Goal: Task Accomplishment & Management: Manage account settings

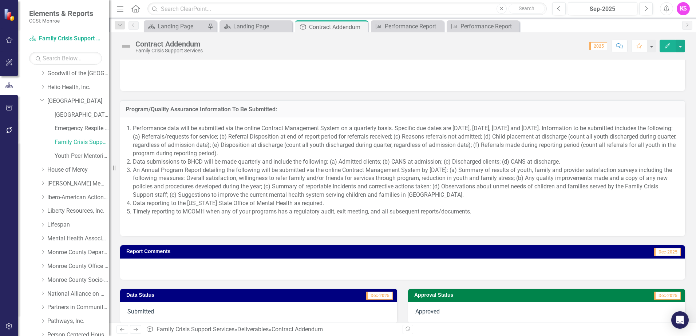
scroll to position [663, 0]
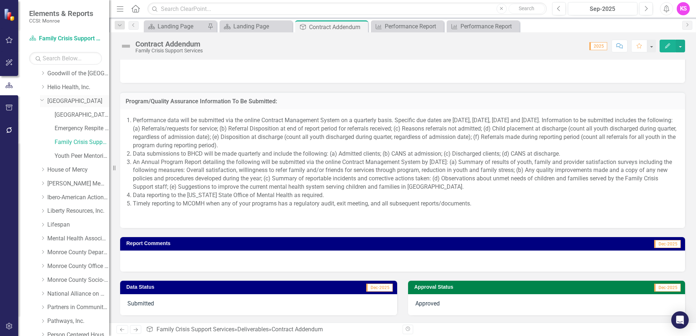
click at [72, 100] on link "[GEOGRAPHIC_DATA]" at bounding box center [78, 101] width 62 height 8
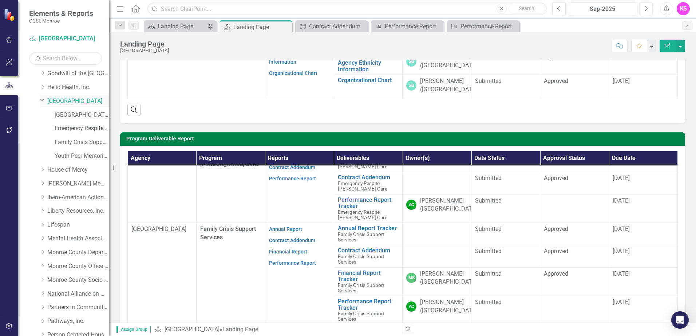
scroll to position [31, 0]
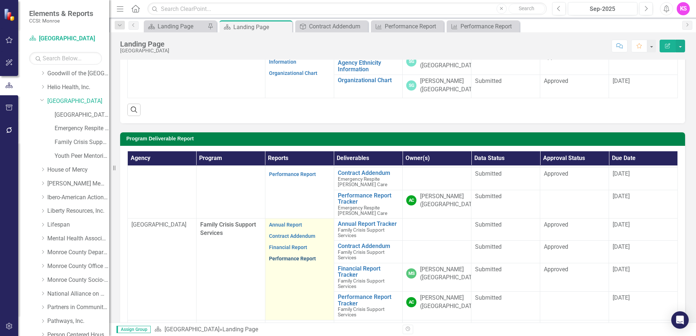
click at [289, 256] on link "Performance Report" at bounding box center [292, 259] width 47 height 6
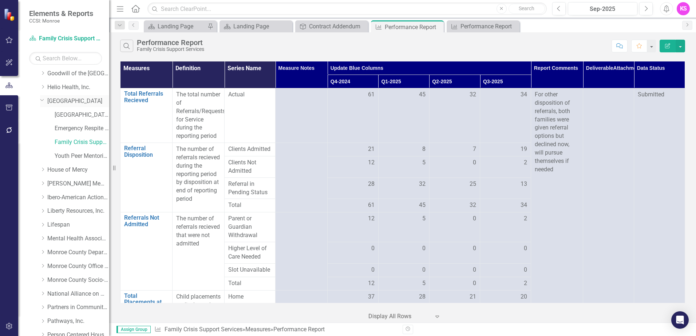
click at [75, 100] on link "[GEOGRAPHIC_DATA]" at bounding box center [78, 101] width 62 height 8
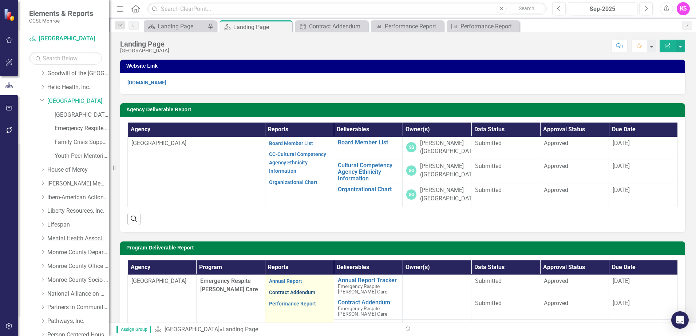
click at [291, 292] on link "Contract Addendum" at bounding box center [292, 293] width 46 height 6
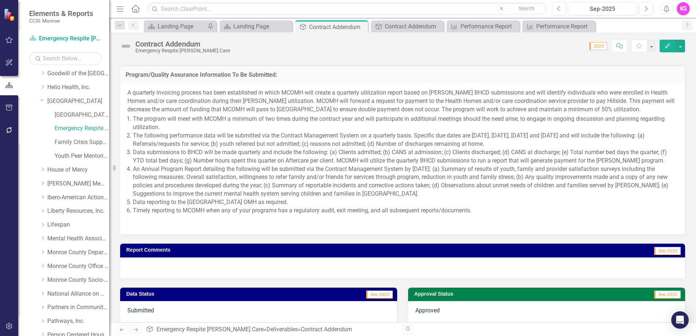
scroll to position [601, 0]
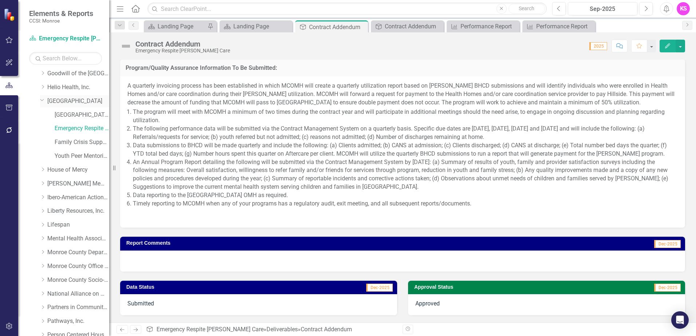
click at [71, 99] on link "[GEOGRAPHIC_DATA]" at bounding box center [78, 101] width 62 height 8
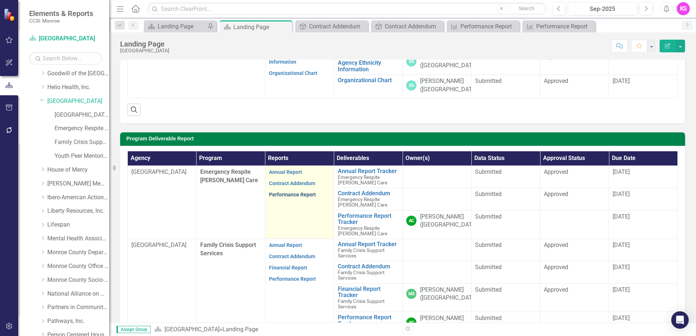
click at [284, 193] on link "Performance Report" at bounding box center [292, 195] width 47 height 6
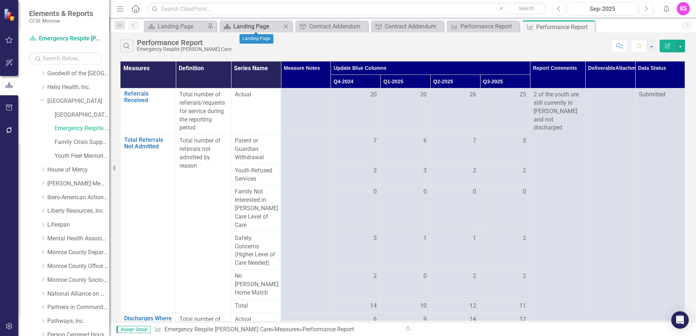
click at [264, 29] on div "Landing Page" at bounding box center [257, 26] width 48 height 9
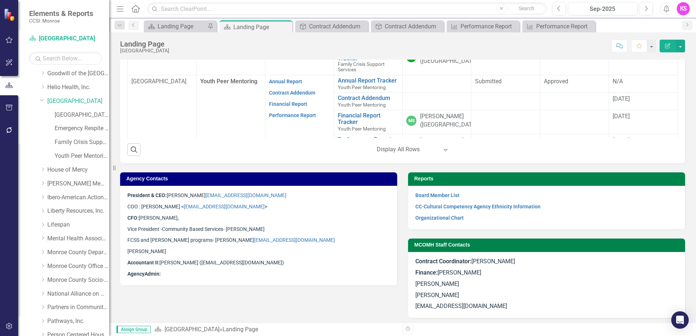
scroll to position [377, 0]
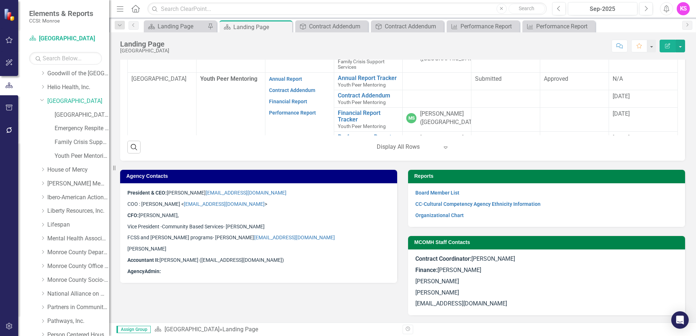
click at [166, 248] on p "[PERSON_NAME]" at bounding box center [258, 248] width 262 height 11
click at [166, 247] on p "[PERSON_NAME]" at bounding box center [258, 248] width 262 height 11
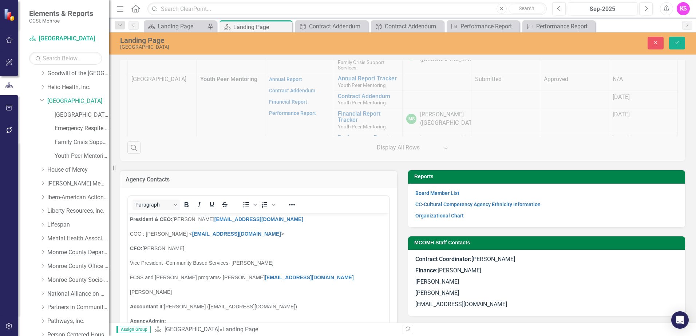
scroll to position [0, 0]
click at [177, 292] on p "[PERSON_NAME]" at bounding box center [258, 291] width 257 height 9
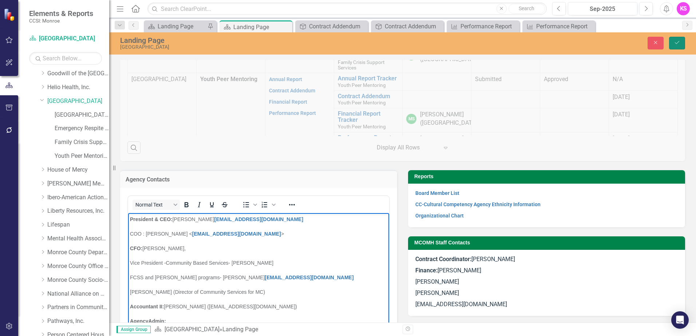
click at [676, 40] on icon "Save" at bounding box center [676, 42] width 7 height 5
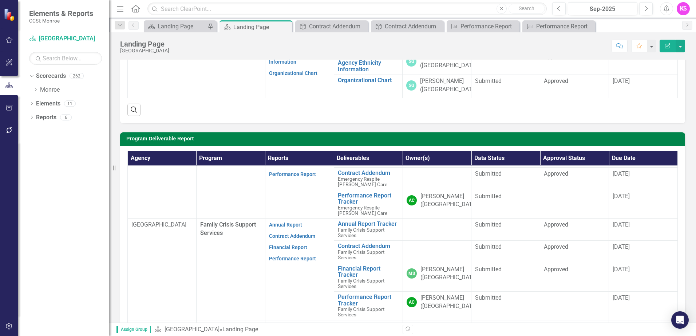
scroll to position [31, 0]
click at [347, 278] on span "Family Crisis Support Services" at bounding box center [361, 283] width 47 height 11
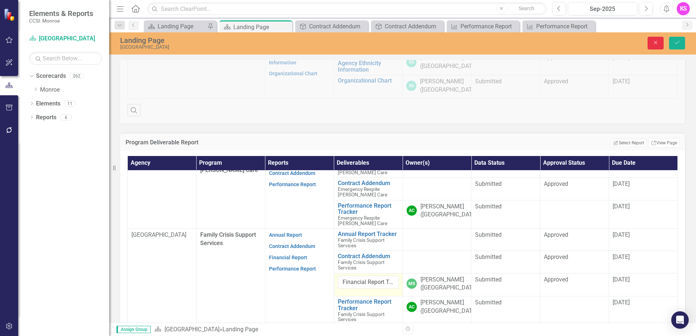
click at [656, 41] on icon "button" at bounding box center [655, 42] width 3 height 3
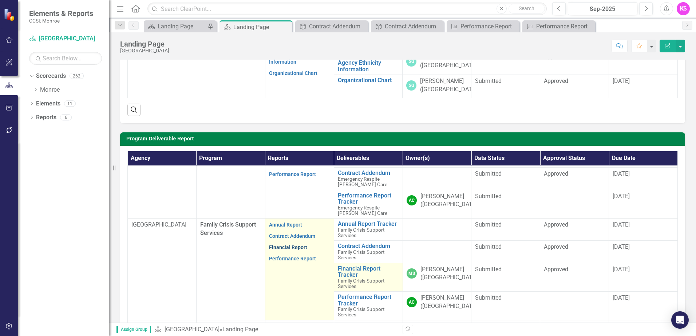
click at [288, 244] on link "Financial Report" at bounding box center [288, 247] width 38 height 6
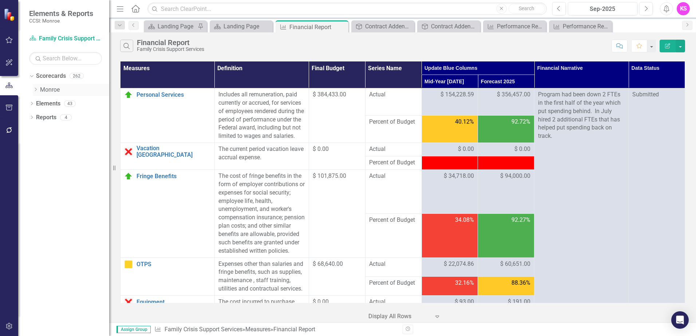
click at [37, 90] on icon "Dropdown" at bounding box center [35, 89] width 5 height 4
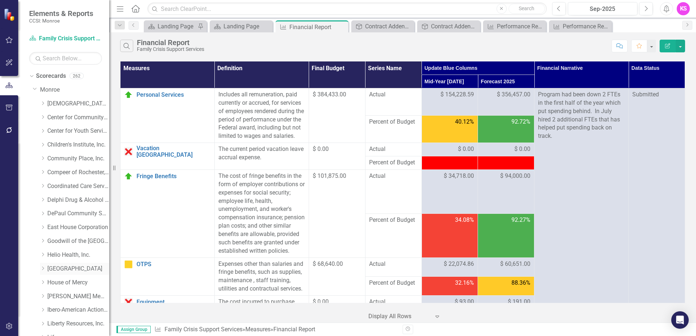
click at [44, 270] on icon "Dropdown" at bounding box center [42, 268] width 5 height 4
click at [79, 281] on link "[GEOGRAPHIC_DATA] (MCOMH Internal)" at bounding box center [82, 283] width 55 height 8
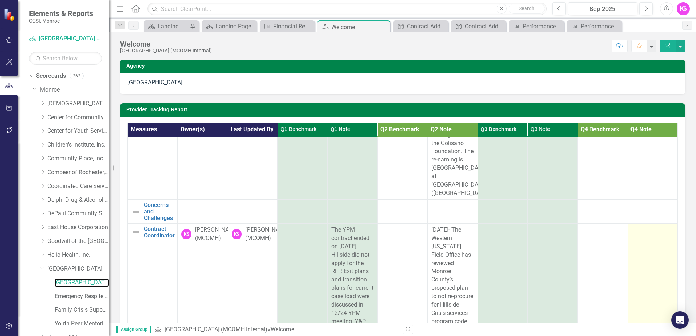
scroll to position [509, 0]
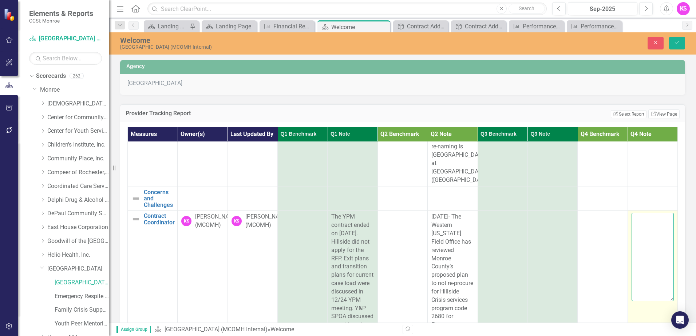
click at [631, 213] on textarea at bounding box center [652, 257] width 42 height 88
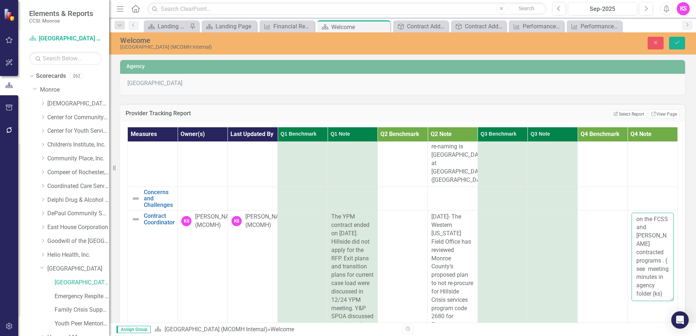
scroll to position [72, 0]
type textarea "[DATE]- C&Y SPOA \Hillside and CC meet to touch base on the FCSS and [PERSON_NA…"
click at [678, 43] on icon "Save" at bounding box center [676, 42] width 7 height 5
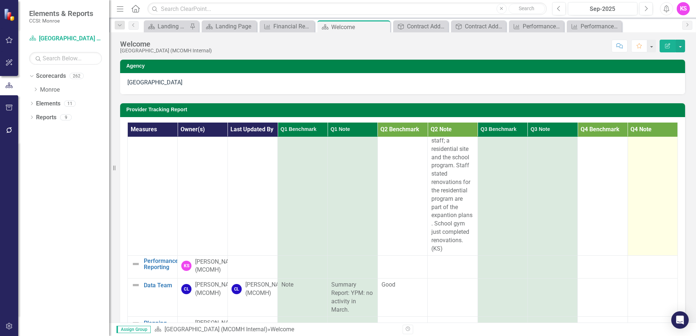
scroll to position [764, 0]
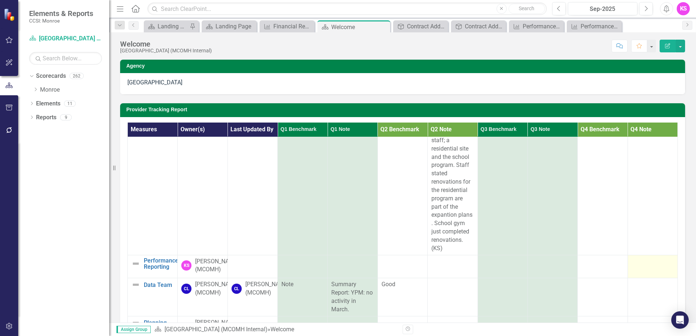
click at [632, 258] on div at bounding box center [652, 262] width 42 height 9
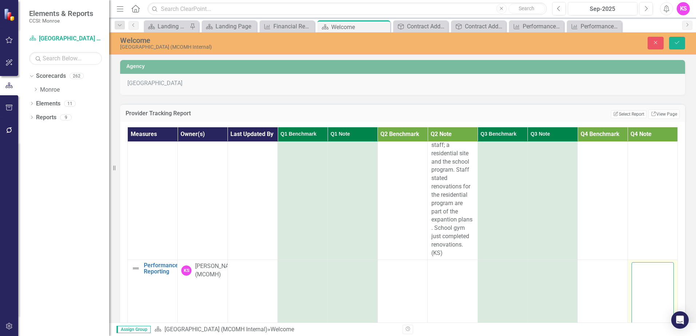
click at [635, 262] on textarea at bounding box center [652, 306] width 42 height 88
type textarea "data in on time for Q3. Sent and reviewed BHCD data and sent to [PERSON_NAME] a…"
drag, startPoint x: 678, startPoint y: 41, endPoint x: 693, endPoint y: 48, distance: 16.3
click at [678, 41] on icon "Save" at bounding box center [676, 42] width 7 height 5
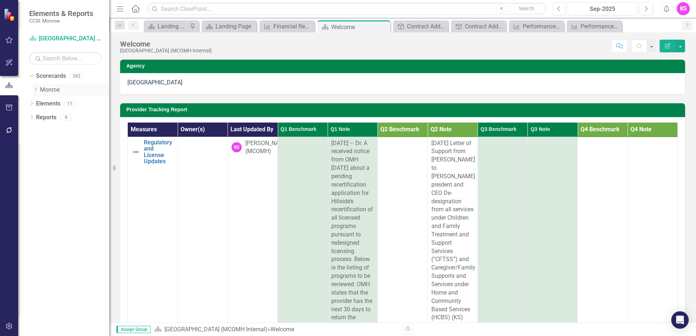
click at [37, 89] on icon at bounding box center [36, 90] width 2 height 4
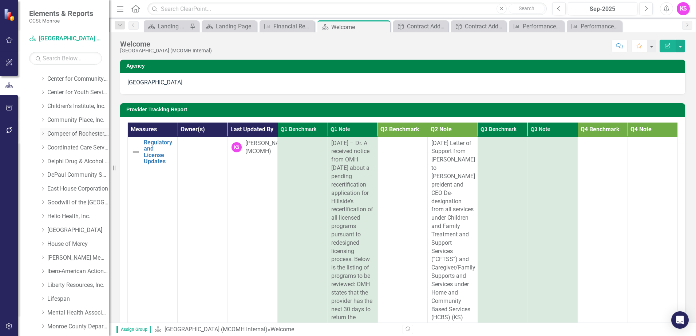
scroll to position [73, 0]
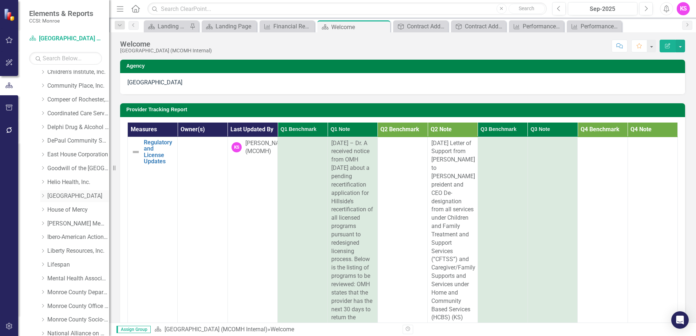
click at [45, 195] on icon "Dropdown" at bounding box center [42, 196] width 5 height 4
click at [74, 195] on link "[GEOGRAPHIC_DATA]" at bounding box center [78, 196] width 62 height 8
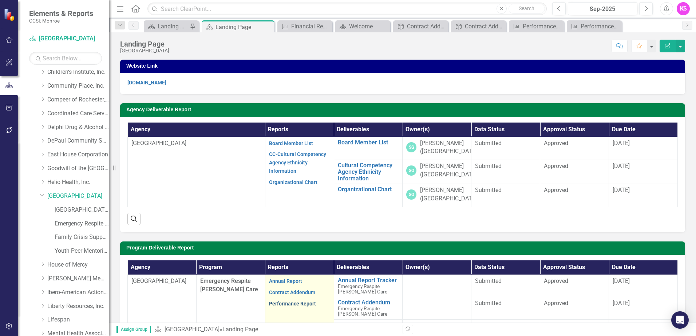
click at [302, 303] on link "Performance Report" at bounding box center [292, 304] width 47 height 6
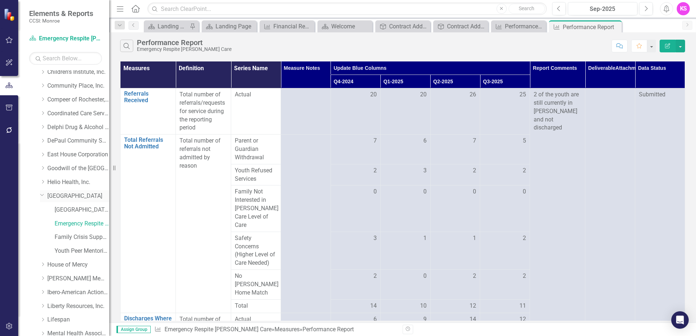
click at [75, 195] on link "[GEOGRAPHIC_DATA]" at bounding box center [78, 196] width 62 height 8
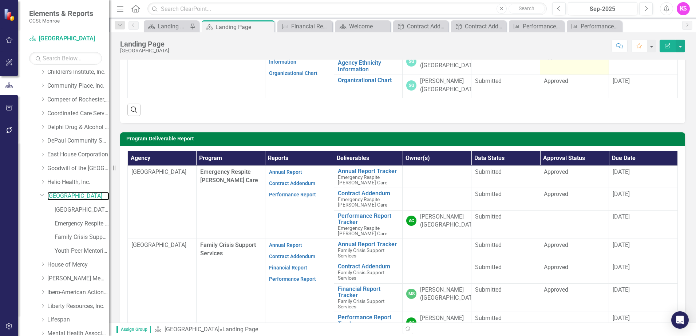
scroll to position [31, 0]
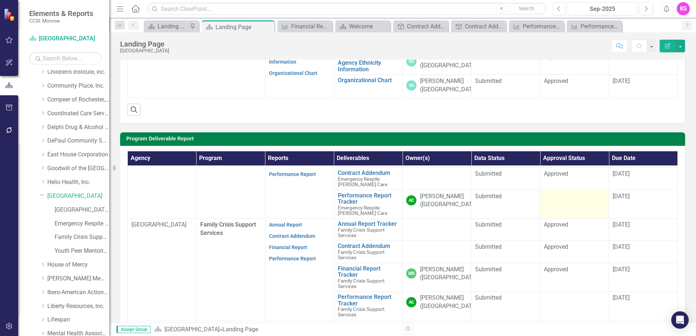
click at [571, 193] on td at bounding box center [574, 204] width 69 height 29
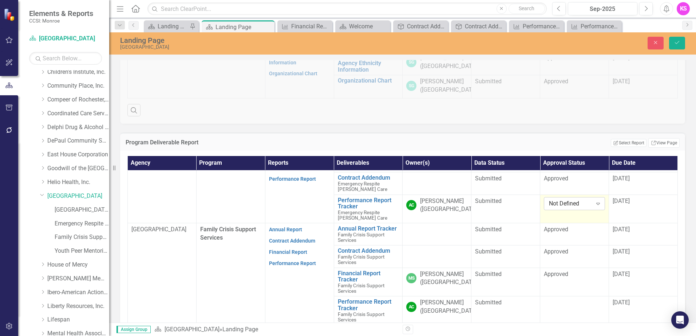
click at [594, 201] on icon "Expand" at bounding box center [597, 204] width 7 height 6
click at [573, 217] on div "Approved" at bounding box center [571, 218] width 49 height 8
click at [628, 198] on span "[DATE]" at bounding box center [620, 201] width 17 height 7
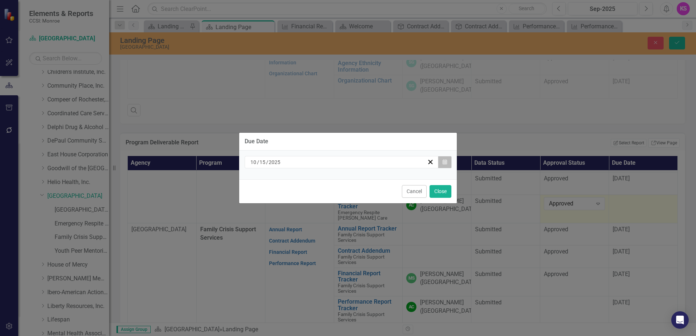
click at [444, 164] on icon "button" at bounding box center [444, 161] width 4 height 5
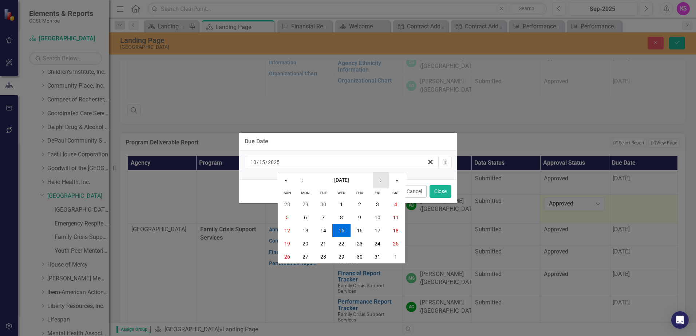
click at [382, 181] on button "›" at bounding box center [381, 180] width 16 height 16
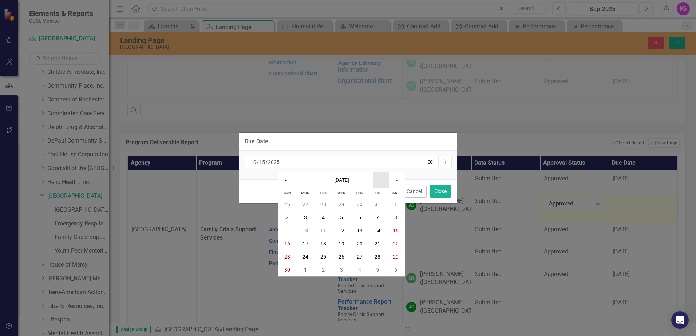
click at [382, 181] on button "›" at bounding box center [381, 180] width 16 height 16
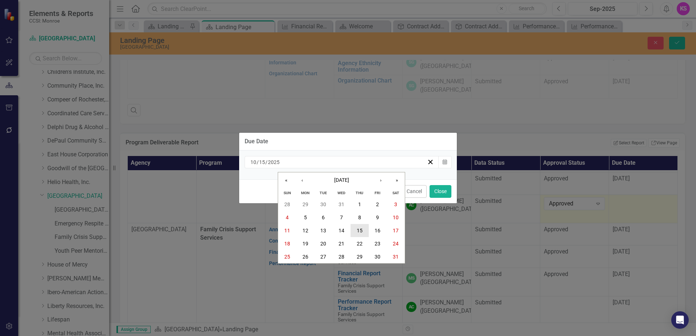
click at [358, 229] on abbr "15" at bounding box center [360, 231] width 6 height 6
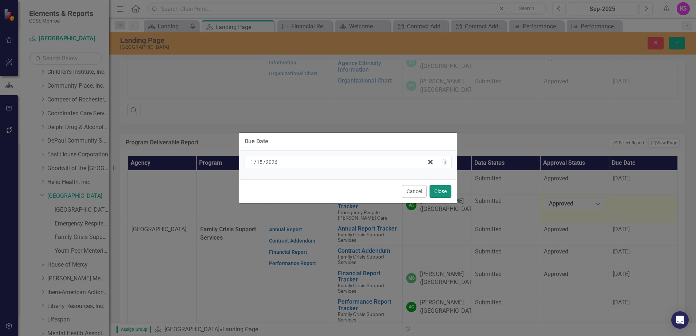
click at [445, 190] on button "Close" at bounding box center [440, 191] width 22 height 13
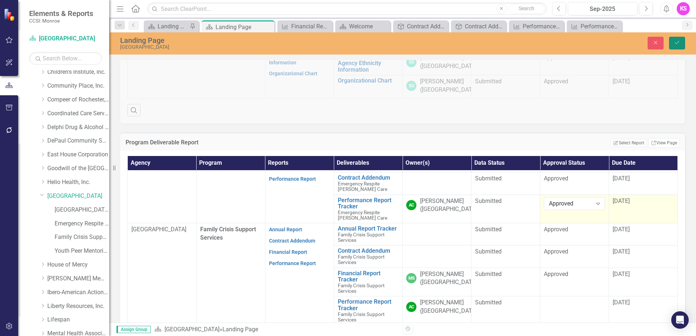
click at [676, 41] on icon "Save" at bounding box center [676, 42] width 7 height 5
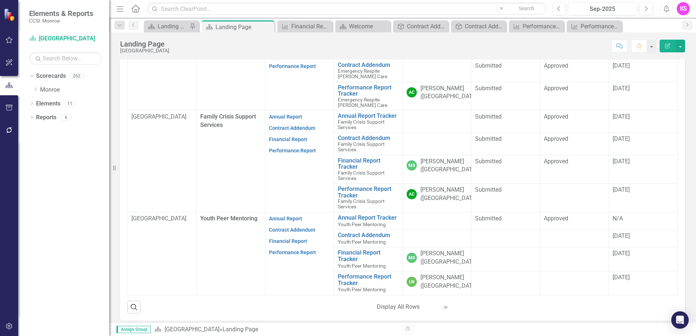
scroll to position [225, 0]
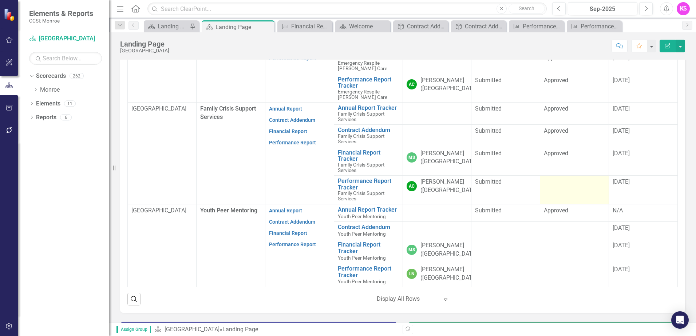
click at [574, 182] on td at bounding box center [574, 190] width 69 height 29
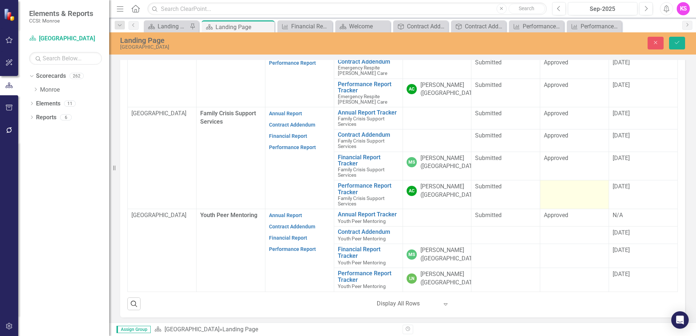
scroll to position [230, 0]
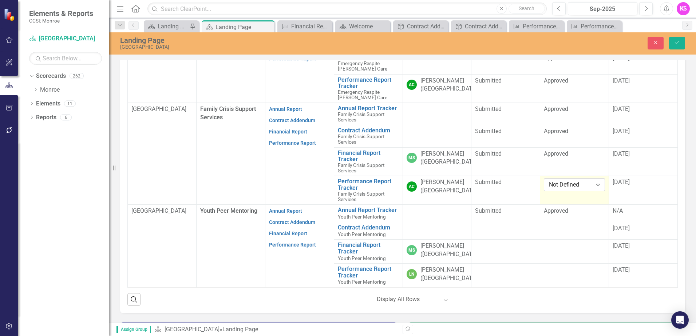
click at [594, 182] on icon "Expand" at bounding box center [597, 185] width 7 height 6
click at [569, 201] on div "Approved" at bounding box center [567, 202] width 48 height 8
click at [626, 179] on span "[DATE]" at bounding box center [620, 182] width 17 height 7
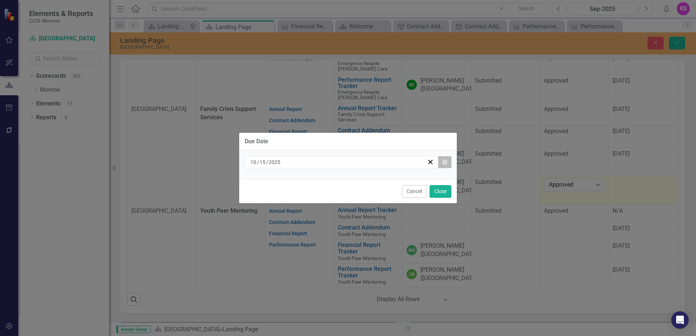
click at [445, 164] on icon "button" at bounding box center [444, 161] width 4 height 5
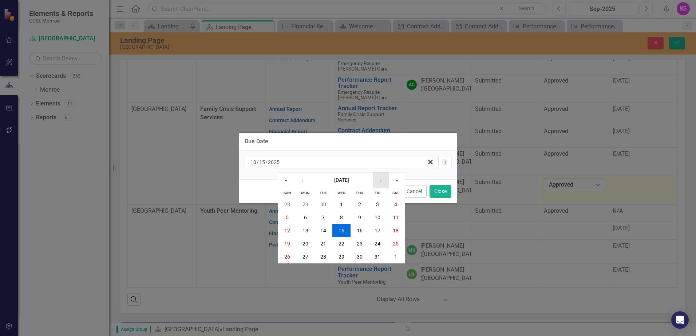
click at [381, 180] on button "›" at bounding box center [381, 180] width 16 height 16
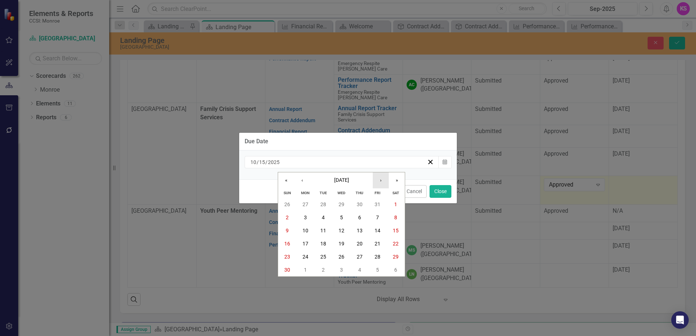
click at [381, 180] on button "›" at bounding box center [381, 180] width 16 height 16
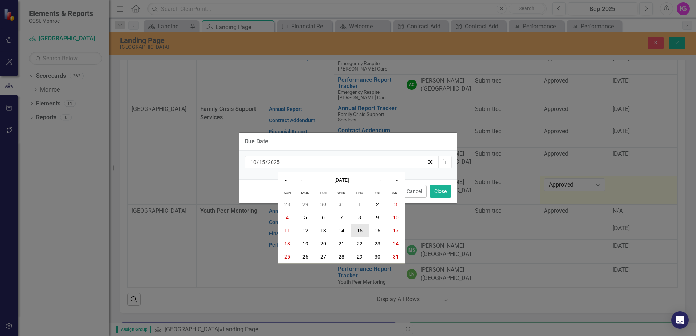
click at [359, 230] on abbr "15" at bounding box center [360, 231] width 6 height 6
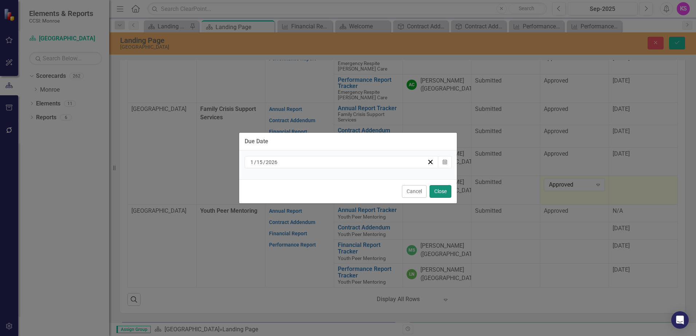
click at [445, 190] on button "Close" at bounding box center [440, 191] width 22 height 13
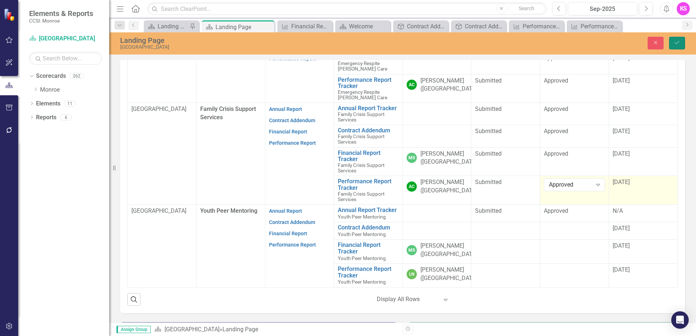
click at [674, 42] on icon "Save" at bounding box center [676, 42] width 7 height 5
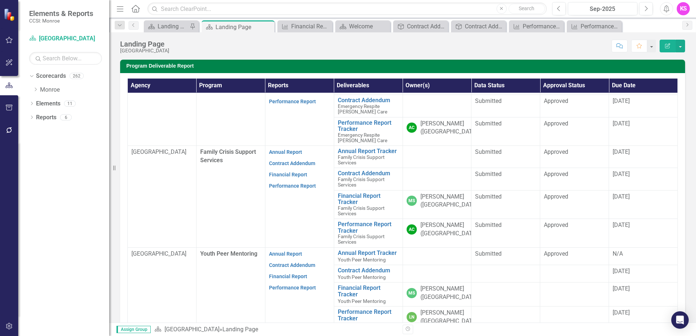
scroll to position [31, 0]
click at [36, 90] on icon "Dropdown" at bounding box center [35, 89] width 5 height 4
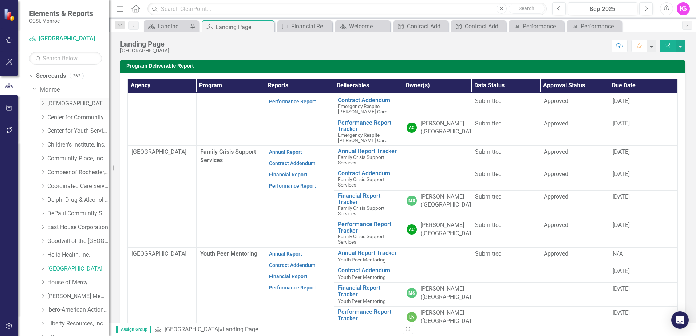
click at [44, 104] on icon "Dropdown" at bounding box center [42, 103] width 5 height 4
click at [79, 105] on link "[DEMOGRAPHIC_DATA] Charities Family & Community Services" at bounding box center [78, 104] width 62 height 8
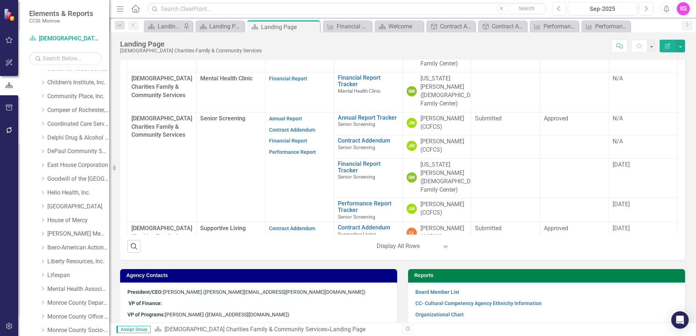
scroll to position [255, 0]
click at [44, 151] on icon "Dropdown" at bounding box center [42, 152] width 5 height 4
click at [77, 151] on link "East House Corporation" at bounding box center [78, 152] width 62 height 8
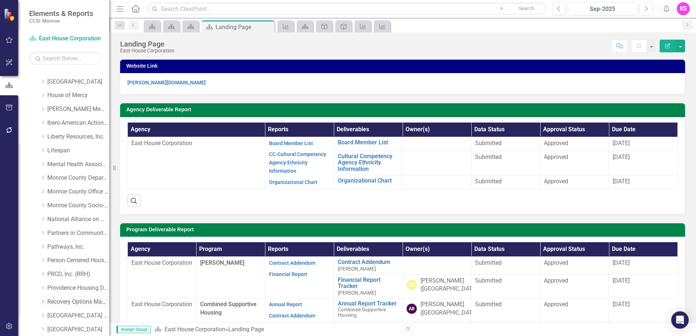
scroll to position [655, 0]
click at [44, 151] on icon "Dropdown" at bounding box center [42, 150] width 5 height 4
click at [65, 150] on link "Lifespan" at bounding box center [78, 151] width 62 height 8
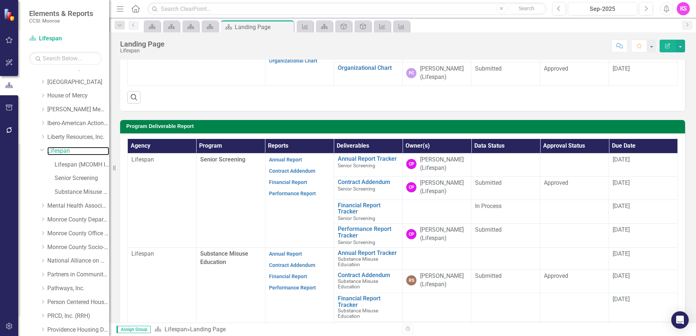
scroll to position [146, 0]
